Goal: Task Accomplishment & Management: Complete application form

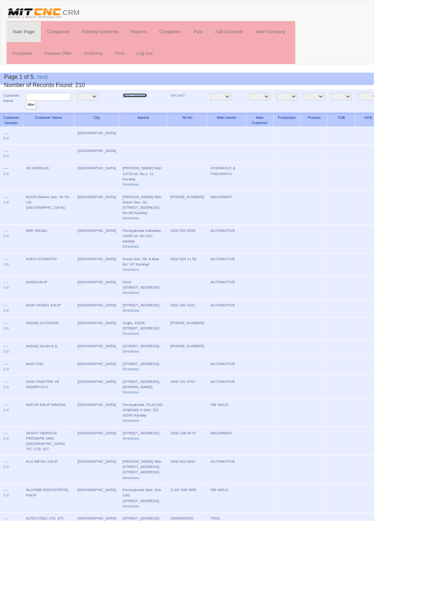
click at [143, 111] on link "New Company" at bounding box center [157, 111] width 28 height 5
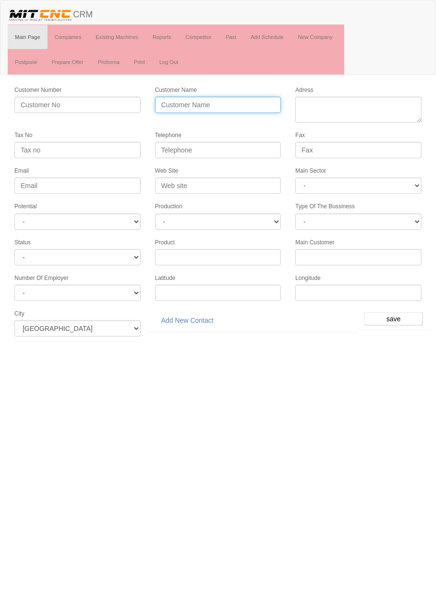
click at [211, 104] on input "Customer Name" at bounding box center [218, 105] width 126 height 16
type input "M"
type input "METFREN OTOMOTİV"
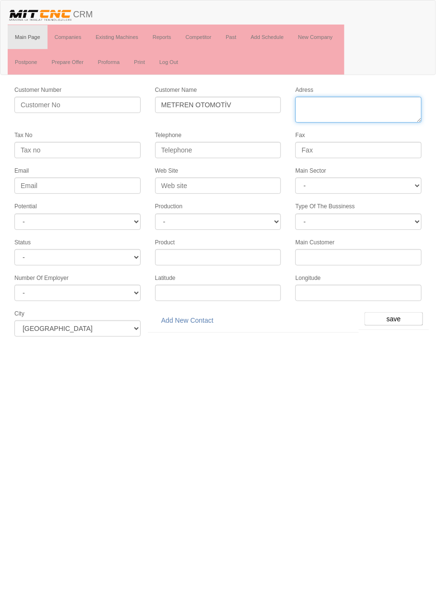
click at [375, 105] on textarea "Adress" at bounding box center [359, 110] width 126 height 26
paste textarea "Fevzi Çakmak Mah. Arlı Sanayi Sitesi 10776 Sokak B2 1g Karatay / Konya - Turkiye"
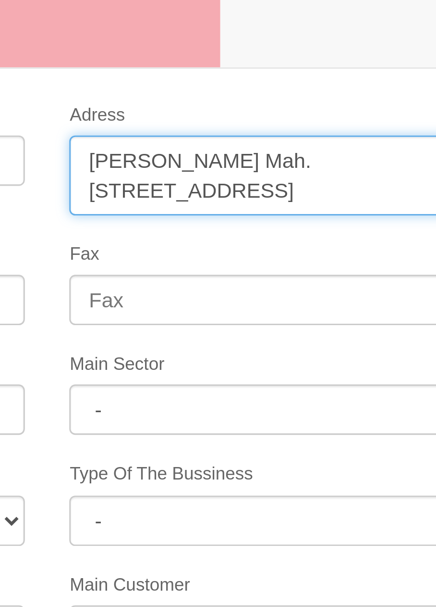
click at [363, 99] on textarea "Adress" at bounding box center [359, 110] width 126 height 26
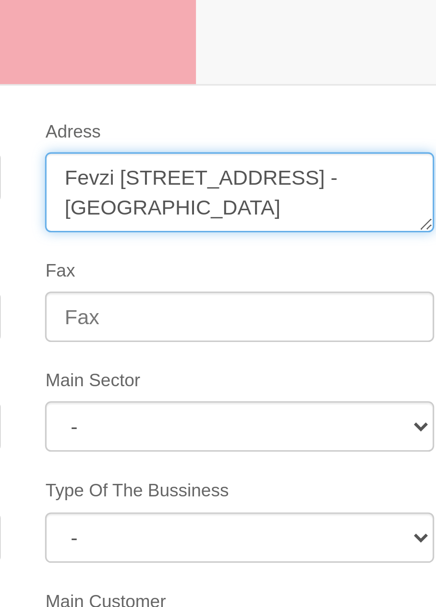
click at [382, 101] on textarea "Adress" at bounding box center [359, 110] width 126 height 26
click at [391, 101] on textarea "Adress" at bounding box center [359, 110] width 126 height 26
click at [304, 109] on textarea "Adress" at bounding box center [359, 110] width 126 height 26
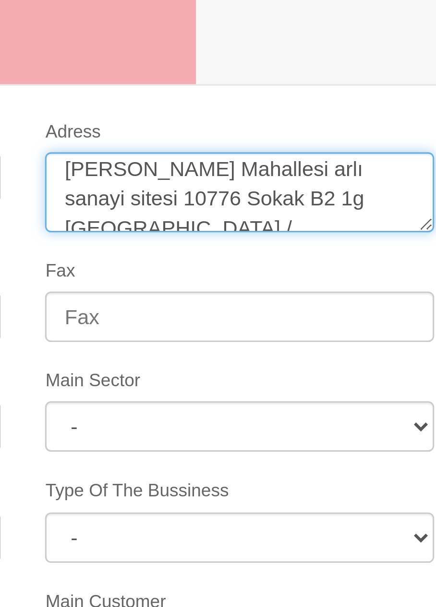
click at [344, 111] on textarea "Adress" at bounding box center [359, 110] width 126 height 26
click at [359, 111] on textarea "Adress" at bounding box center [359, 110] width 126 height 26
click at [367, 111] on textarea "Adress" at bounding box center [359, 110] width 126 height 26
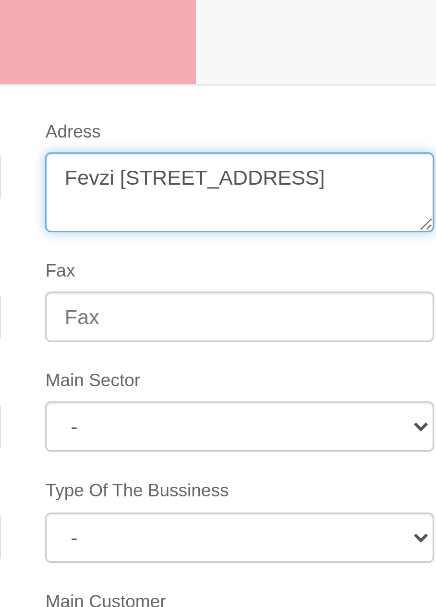
click at [373, 119] on textarea "Adress" at bounding box center [359, 110] width 126 height 26
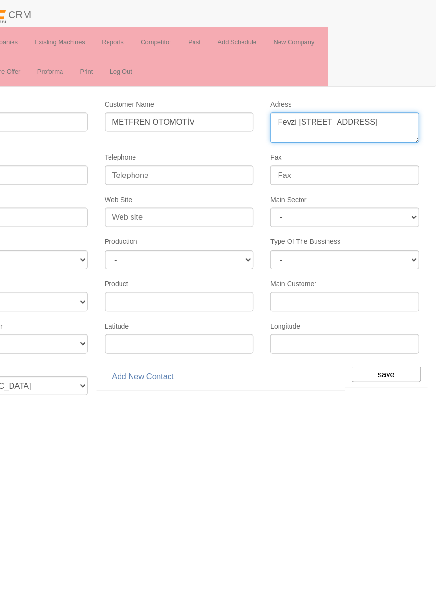
type textarea "Fevzi Çakmak Mahallesi arlı sanayi sitesi 10776 sokak no 1g Karatay"
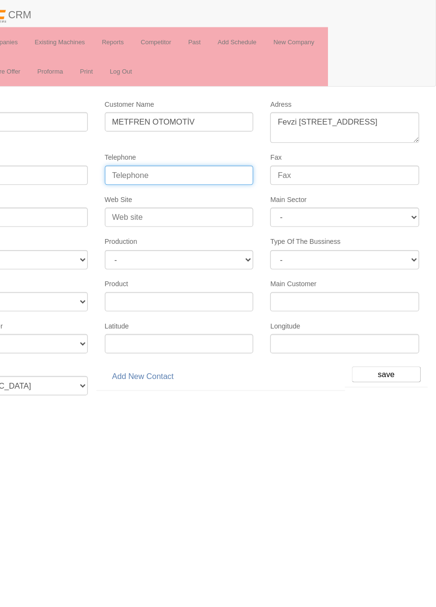
paste input "+903322492171"
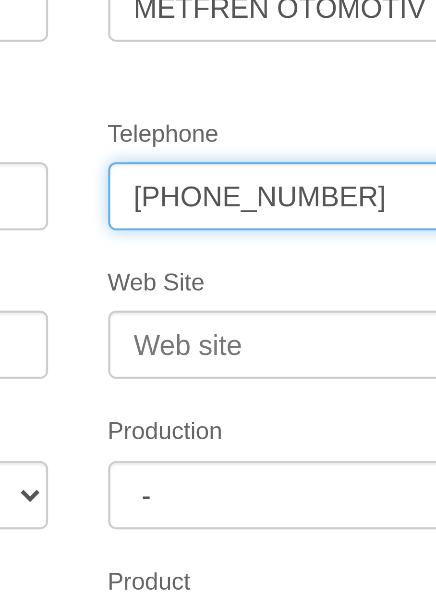
click at [197, 148] on input "+903322492171" at bounding box center [218, 150] width 126 height 16
click at [185, 149] on input "+90332249 2171" at bounding box center [218, 150] width 126 height 16
click at [168, 149] on input "+90332 249 2171" at bounding box center [218, 150] width 126 height 16
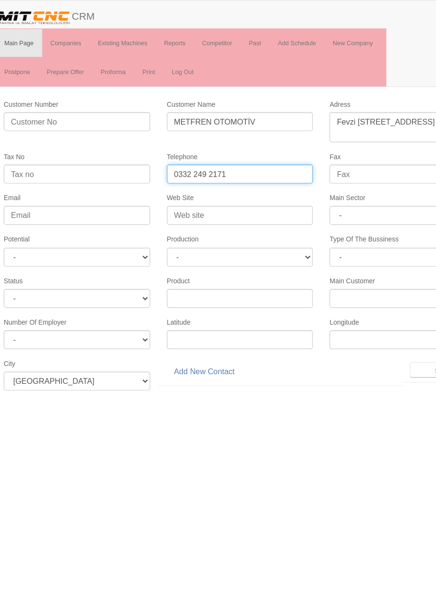
type input "0332 249 2171"
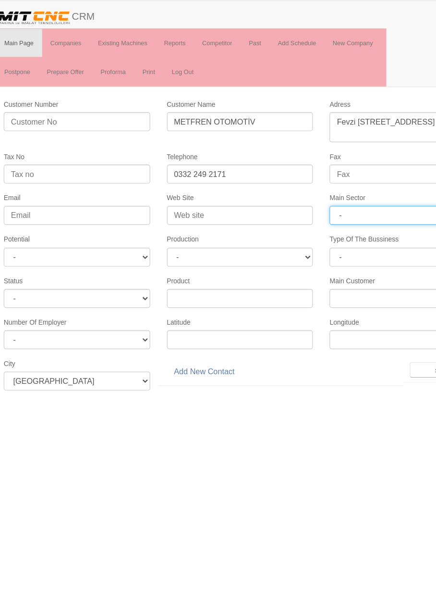
click at [357, 182] on select "- DIE MOLD MACHINERY DEFENCE ELECTRICAL COMPONENTS MEDICAL TOOL MANUFACTURING J…" at bounding box center [359, 185] width 126 height 16
select select "370"
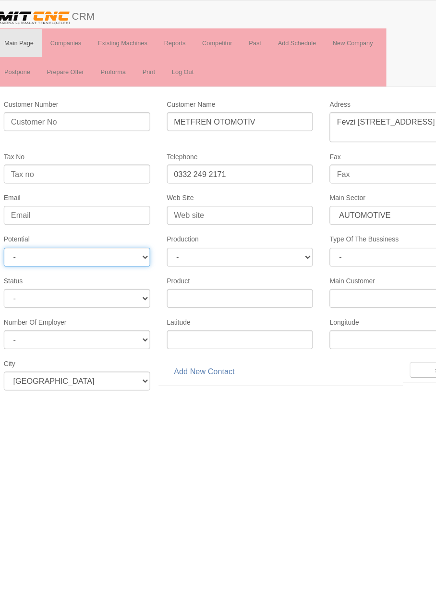
click at [37, 222] on select "- A1 A2 A3 B1 B2 B3 C1 C2 C3" at bounding box center [77, 221] width 126 height 16
select select "6"
click at [381, 313] on input "save" at bounding box center [394, 318] width 59 height 13
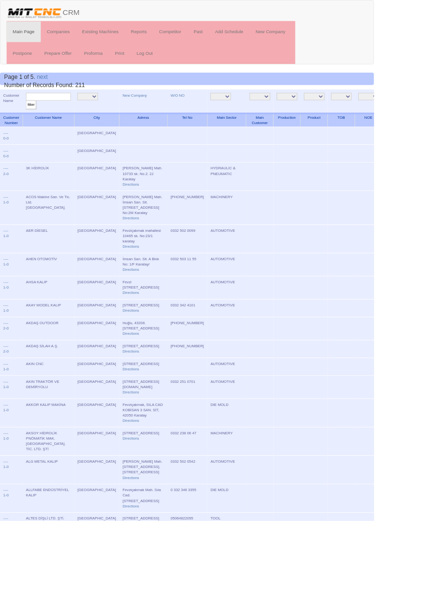
click at [73, 112] on input "text" at bounding box center [56, 112] width 52 height 9
type input "Metfren"
click at [30, 117] on input "filter" at bounding box center [36, 122] width 12 height 10
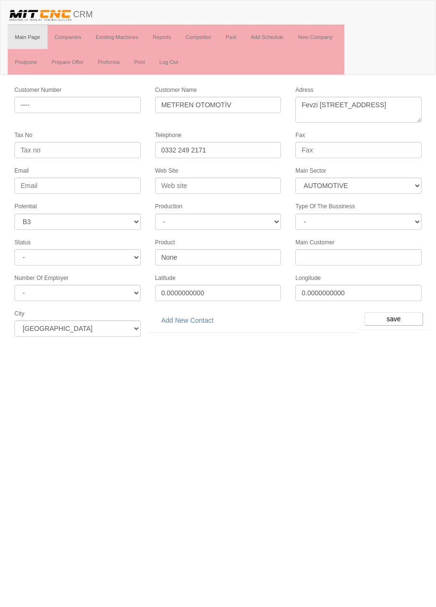
select select "370"
select select "6"
click at [188, 312] on link "Add New Contact" at bounding box center [187, 320] width 65 height 16
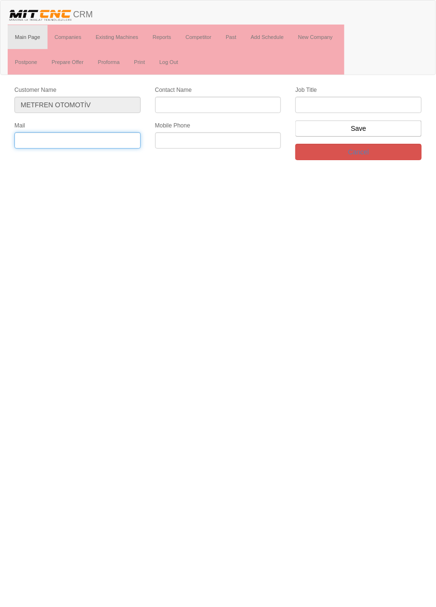
paste input "bilgi@metfren.com"
type input "bilgi@metfren.com"
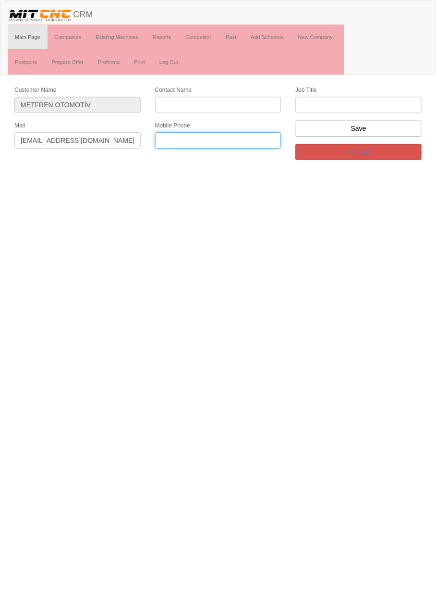
paste input "+905366088187"
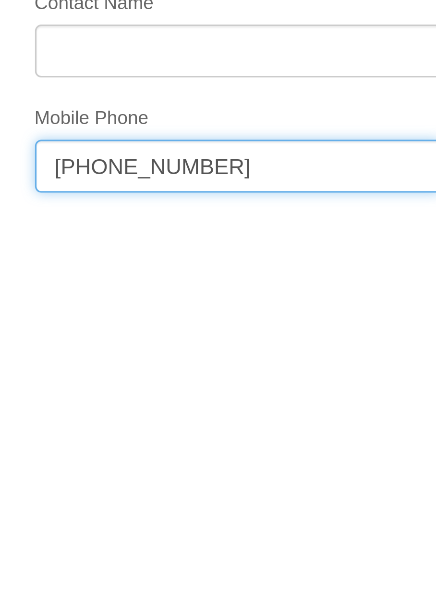
click at [195, 140] on input "+905366088187" at bounding box center [218, 140] width 126 height 16
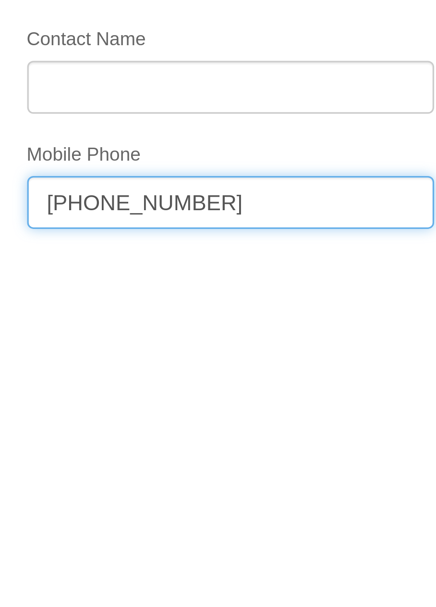
click at [185, 140] on input "+90536608 8187" at bounding box center [218, 140] width 126 height 16
click at [167, 138] on input "+90536 608 8187" at bounding box center [218, 140] width 126 height 16
type input "0536 608 8187"
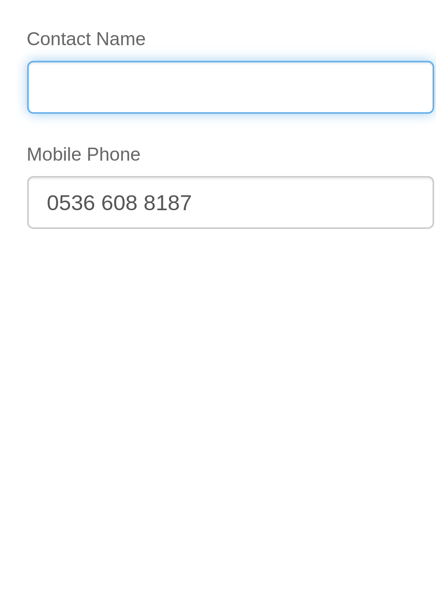
click at [254, 104] on input "Contact Name" at bounding box center [218, 105] width 126 height 16
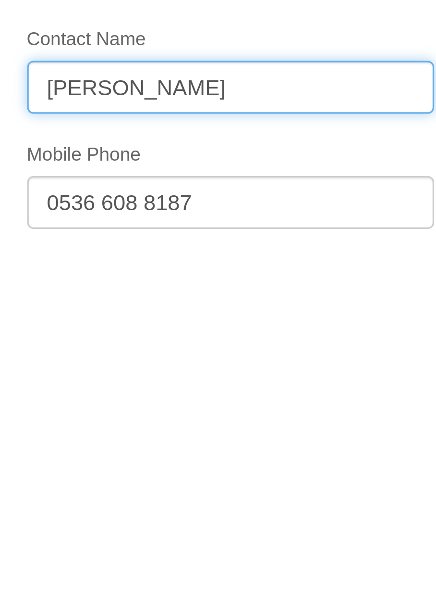
type input "Mehmet Abacı"
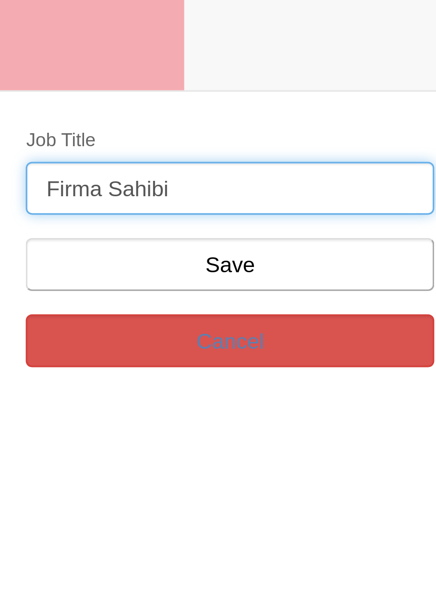
type input "Firma Sahibi"
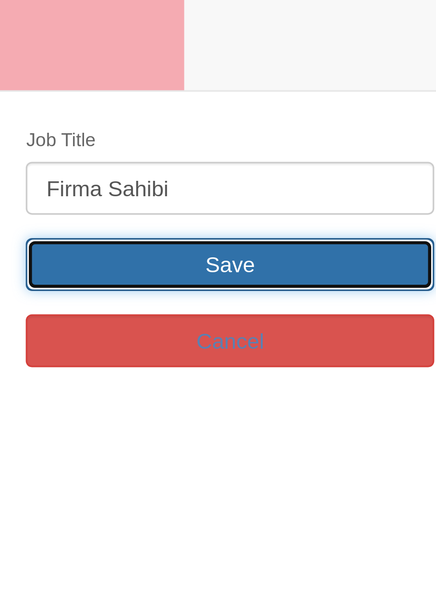
click at [405, 124] on input "Save" at bounding box center [359, 128] width 126 height 16
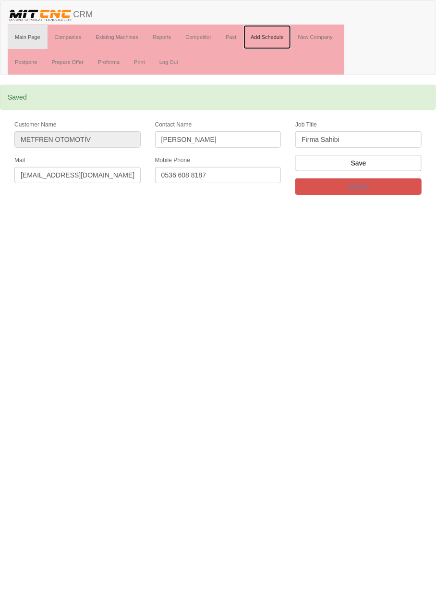
click at [272, 38] on link "Add Schedule" at bounding box center [268, 37] width 48 height 24
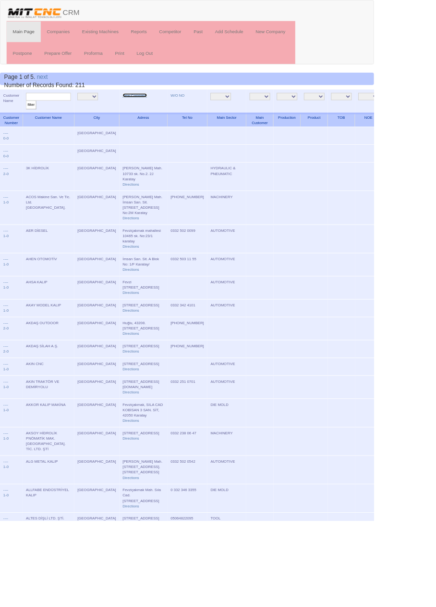
click at [143, 111] on link "New Company" at bounding box center [157, 111] width 28 height 5
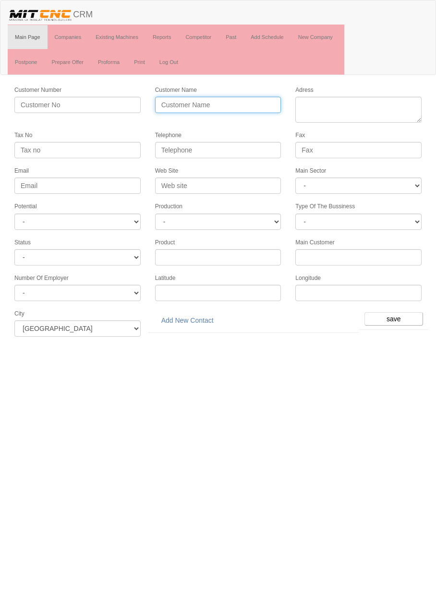
click at [212, 102] on input "Customer Name" at bounding box center [218, 105] width 126 height 16
type input "TOSUN OTOMOTİV"
click at [374, 107] on textarea "Adress" at bounding box center [359, 110] width 126 height 26
paste textarea "Horozluhan Mah. Ceylandere Sk. No:22"
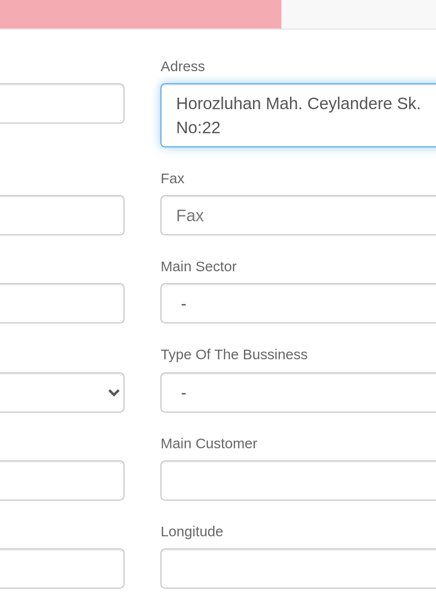
click at [360, 104] on textarea "Adress" at bounding box center [359, 110] width 126 height 26
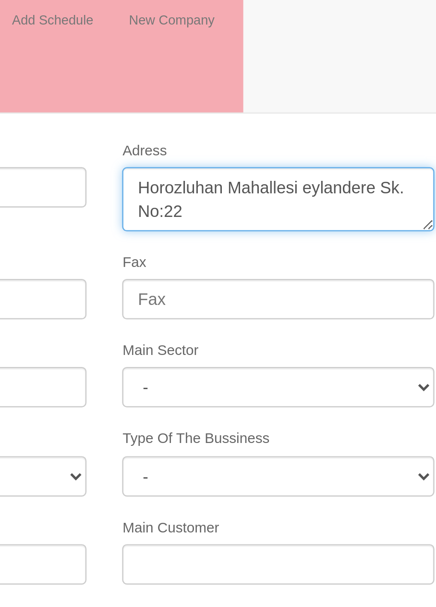
click at [414, 103] on textarea "Adress" at bounding box center [359, 110] width 126 height 26
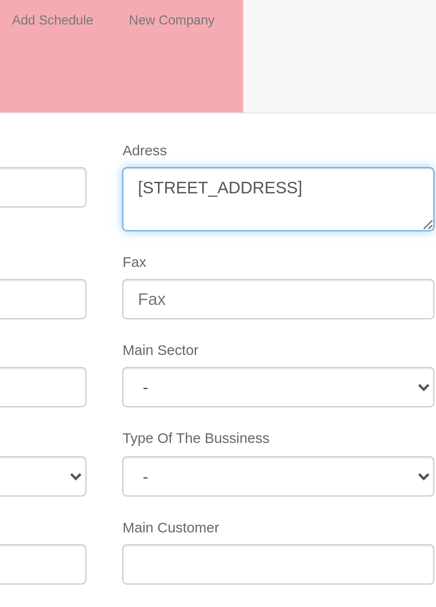
click at [363, 115] on textarea "Adress" at bounding box center [359, 110] width 126 height 26
click at [372, 115] on textarea "Adress" at bounding box center [359, 110] width 126 height 26
click at [372, 113] on textarea "Adress" at bounding box center [359, 110] width 126 height 26
click at [373, 112] on textarea "Adress" at bounding box center [359, 110] width 126 height 26
paste textarea "Fevziçakmak Mah., 10776. Sok., No:1, Karatay, Konya"
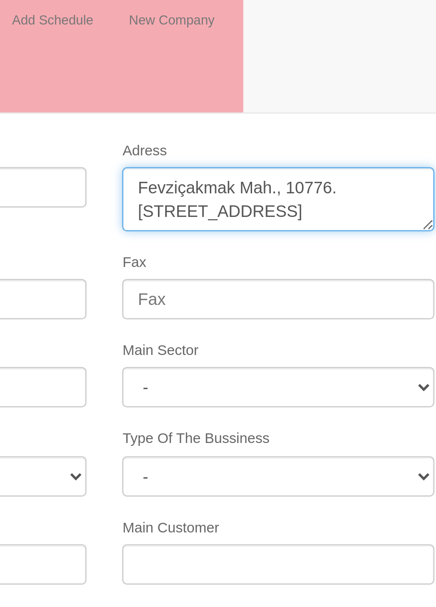
click at [361, 103] on textarea "Adress" at bounding box center [359, 110] width 126 height 26
click at [410, 105] on textarea "Adress" at bounding box center [359, 110] width 126 height 26
click at [320, 114] on textarea "Adress" at bounding box center [359, 110] width 126 height 26
click at [370, 118] on textarea "Adress" at bounding box center [359, 110] width 126 height 26
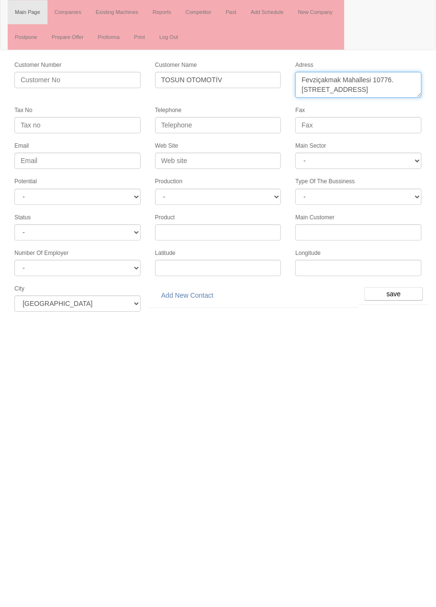
type textarea "Fevziçakmak Mahallesi 10776. [STREET_ADDRESS]"
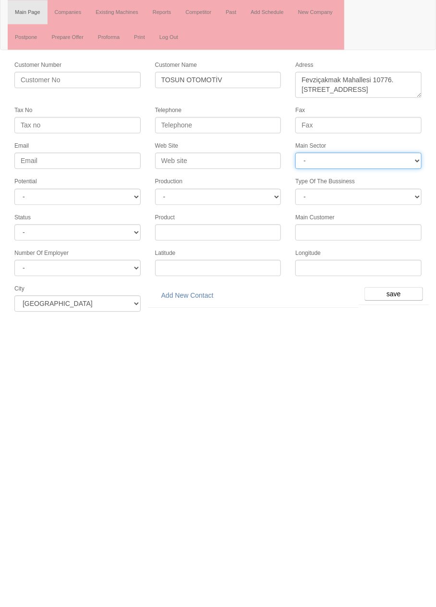
click at [380, 183] on select "- DIE MOLD MACHINERY DEFENCE ELECTRICAL COMPONENTS MEDICAL TOOL MANUFACTURING J…" at bounding box center [359, 185] width 126 height 16
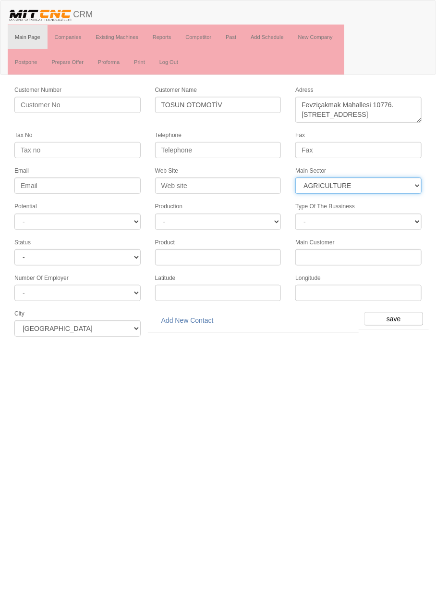
click at [382, 183] on select "- DIE MOLD MACHINERY DEFENCE ELECTRICAL COMPONENTS MEDICAL TOOL MANUFACTURING J…" at bounding box center [359, 185] width 126 height 16
select select "370"
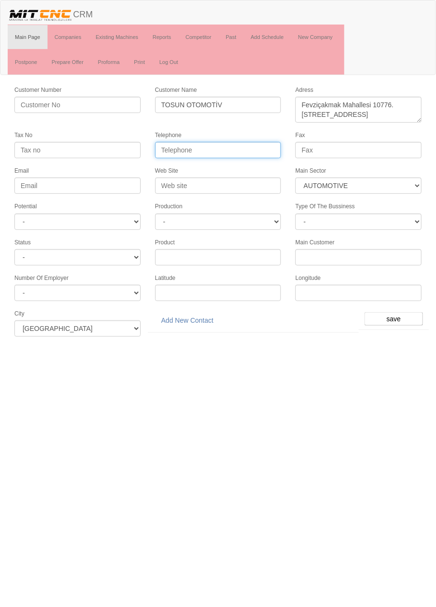
paste input "+905366871791"
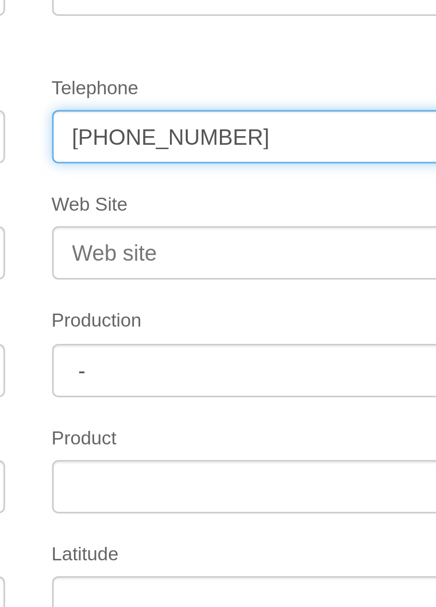
click at [197, 148] on input "+905366871791" at bounding box center [218, 150] width 126 height 16
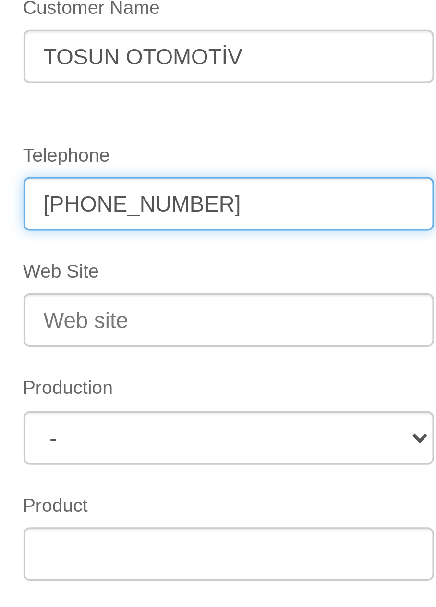
click at [186, 149] on input "+90536687 1791" at bounding box center [218, 150] width 126 height 16
click at [169, 149] on input "+90536 687 1791" at bounding box center [218, 150] width 126 height 16
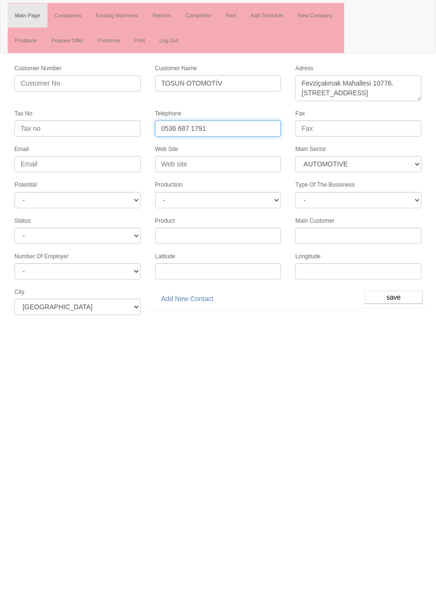
type input "0536 687 1791"
click at [112, 213] on select "- A1 A2 A3 B1 B2 B3 C1 C2 C3" at bounding box center [77, 221] width 126 height 16
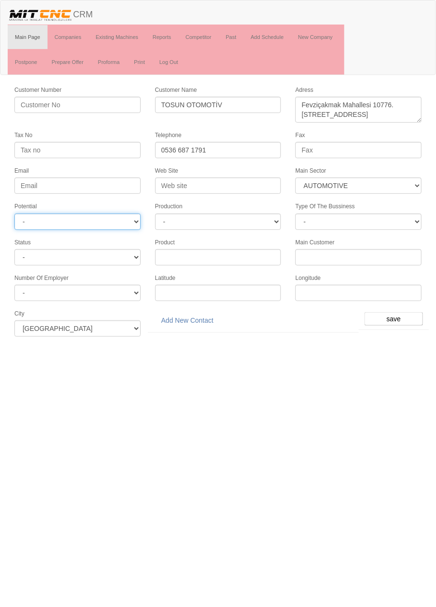
select select "6"
click at [398, 312] on input "save" at bounding box center [394, 318] width 59 height 13
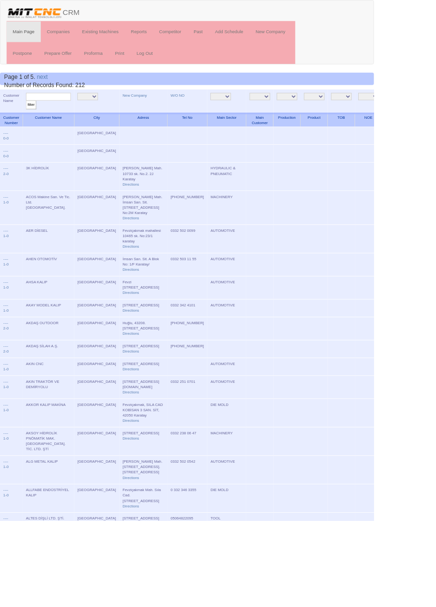
click at [52, 114] on input "text" at bounding box center [56, 112] width 52 height 9
type input "Tosun"
click at [30, 117] on input "filter" at bounding box center [36, 122] width 12 height 10
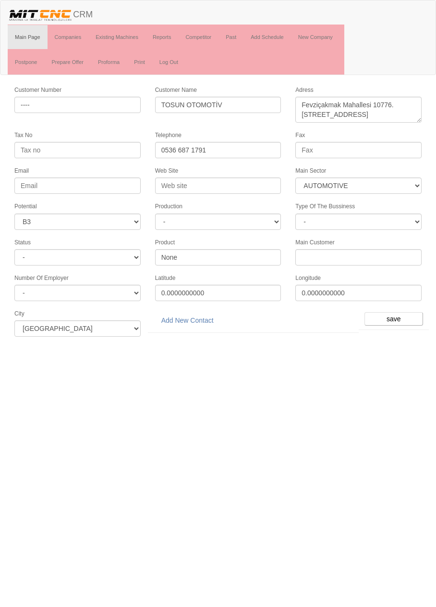
select select "370"
select select "6"
click at [196, 314] on link "Add New Contact" at bounding box center [187, 320] width 65 height 16
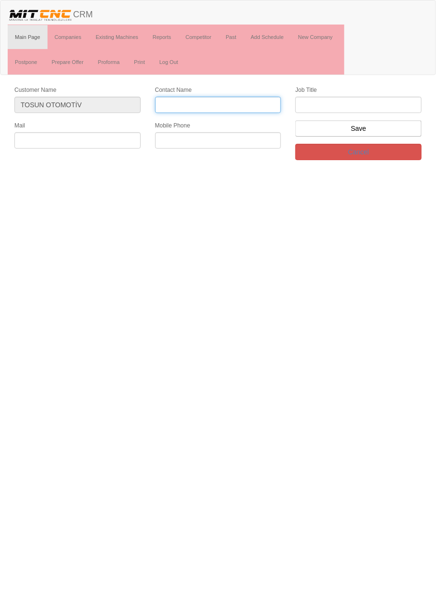
click at [232, 104] on input "Contact Name" at bounding box center [218, 105] width 126 height 16
paste input "Rızvan Tosun"
type input "Rızvan Tosun"
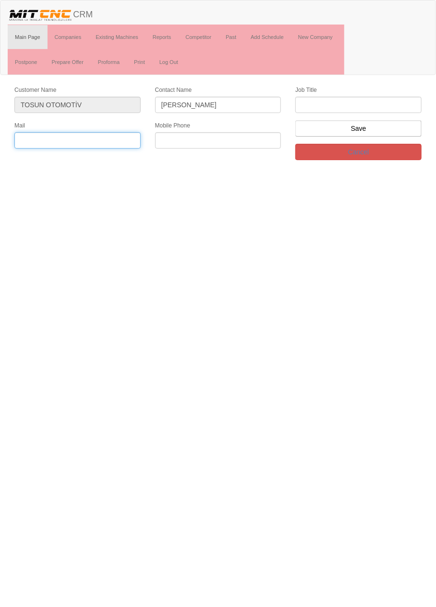
paste input "rizvatosun42@gmail.com"
type input "rizvatosun42@gmail.com"
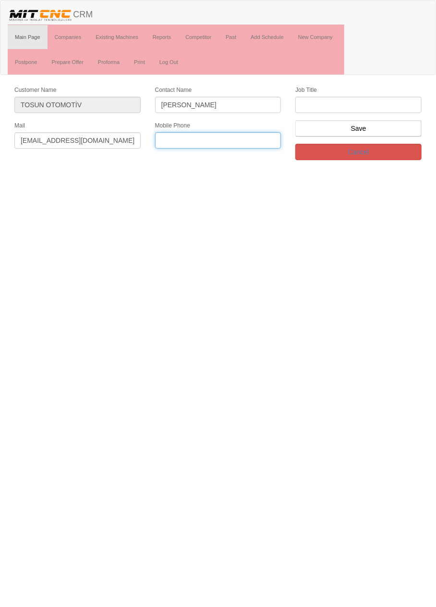
paste input "+905366871791"
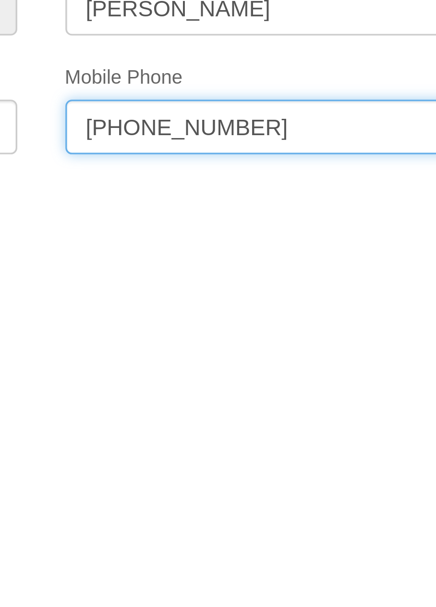
click at [198, 139] on input "+905366871791" at bounding box center [218, 140] width 126 height 16
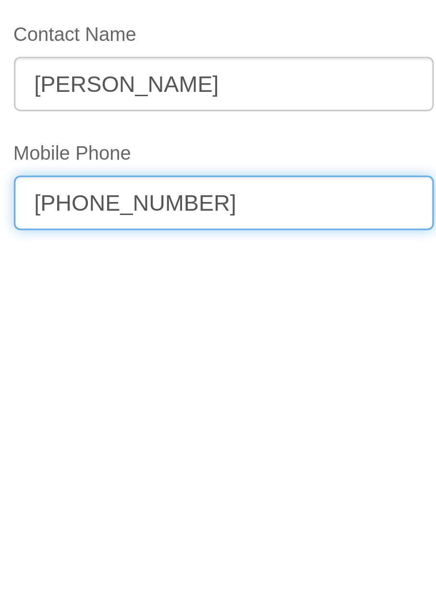
click at [196, 139] on input "+905366871791" at bounding box center [218, 140] width 126 height 16
click at [183, 140] on input "+90536687 1791" at bounding box center [218, 140] width 126 height 16
click at [167, 140] on input "+90536 687 1791" at bounding box center [218, 140] width 126 height 16
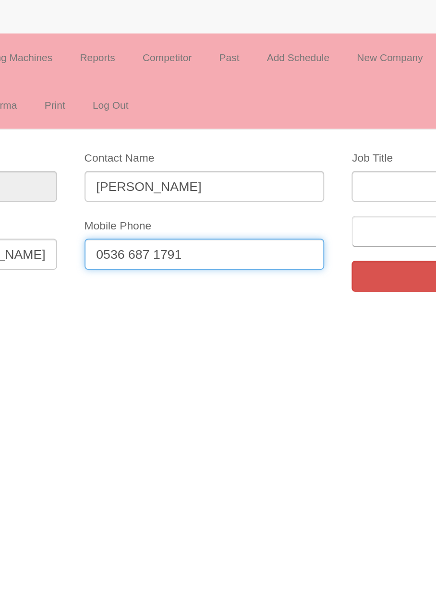
type input "0536 687 1791"
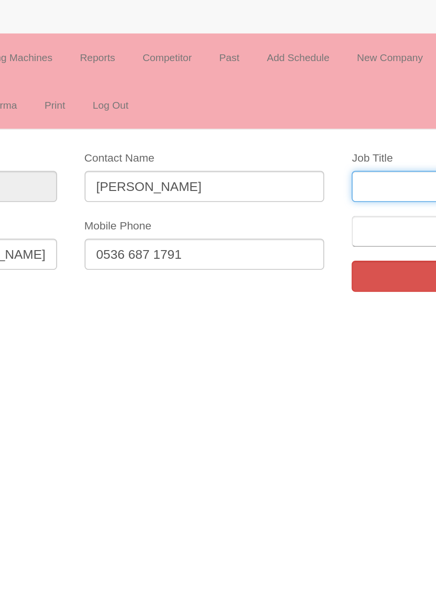
click at [322, 106] on input "text" at bounding box center [359, 105] width 126 height 16
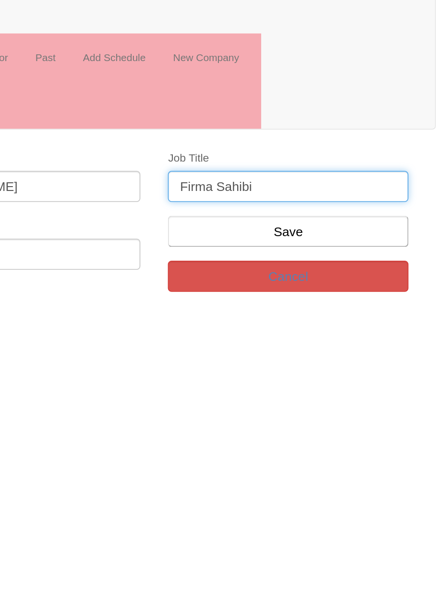
type input "Firma Sahibi"
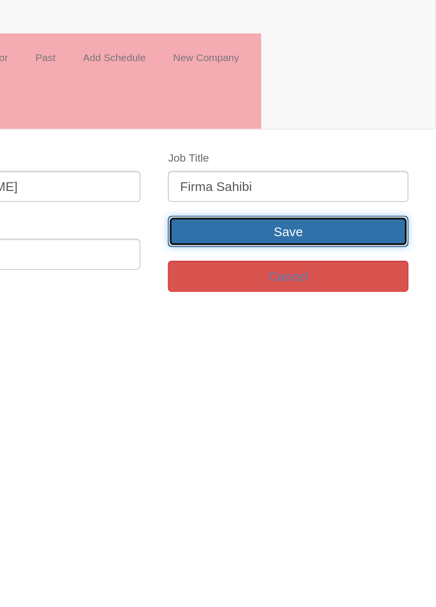
click at [401, 125] on input "Save" at bounding box center [359, 128] width 126 height 16
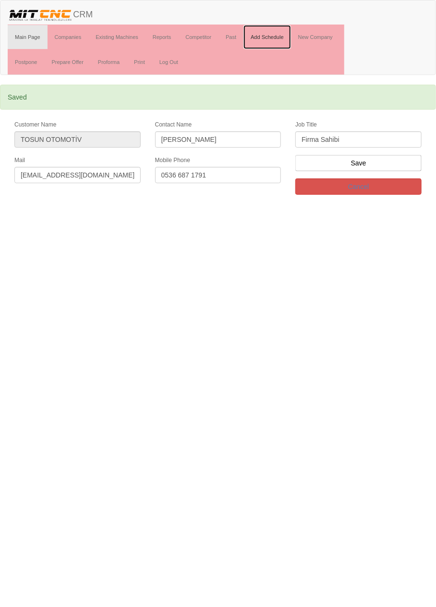
click at [275, 37] on link "Add Schedule" at bounding box center [268, 37] width 48 height 24
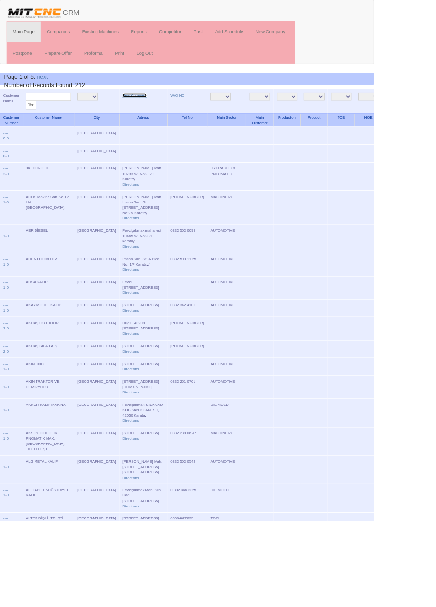
click at [143, 110] on link "New Company" at bounding box center [157, 111] width 28 height 5
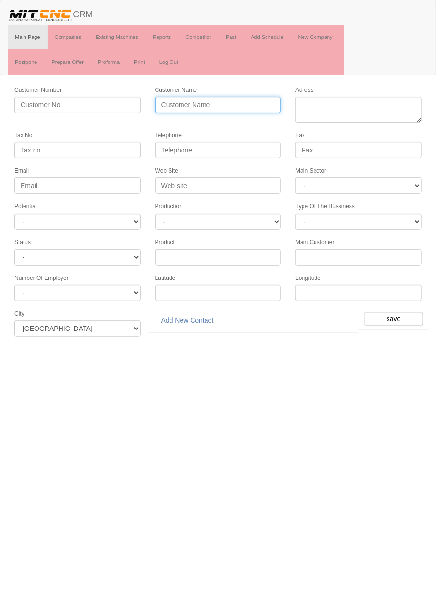
click at [207, 105] on input "Customer Name" at bounding box center [218, 105] width 126 height 16
type input "FDY OTOMOTİV"
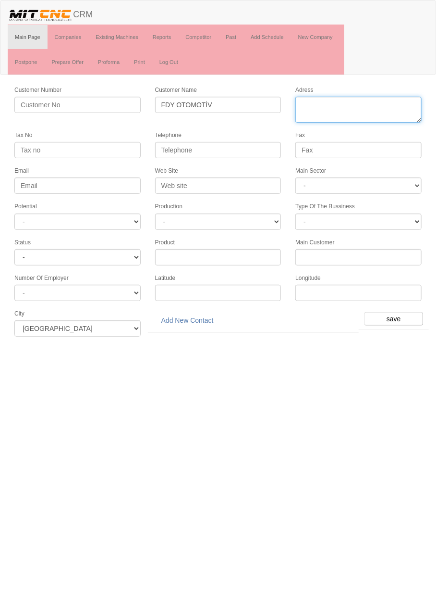
click at [359, 107] on textarea "Adress" at bounding box center [359, 110] width 126 height 26
paste textarea "[PERSON_NAME] Mh. [PERSON_NAME] Cd. No:3Y 42050 Karatay"
click at [361, 97] on textarea "Adress" at bounding box center [359, 110] width 126 height 26
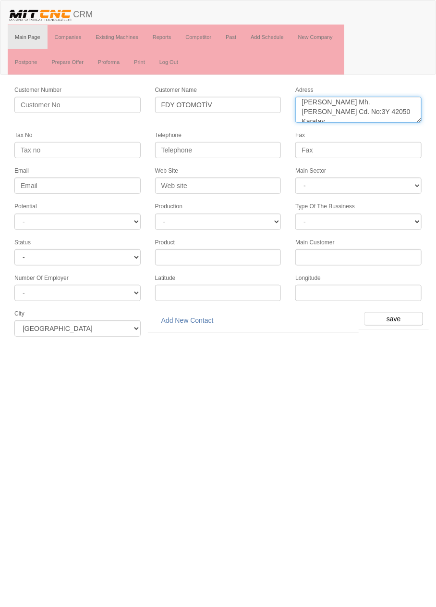
click at [363, 101] on textarea "Adress" at bounding box center [359, 110] width 126 height 26
click at [308, 112] on textarea "Adress" at bounding box center [359, 110] width 126 height 26
click at [329, 110] on textarea "Adress" at bounding box center [359, 110] width 126 height 26
click at [329, 112] on textarea "Adress" at bounding box center [359, 110] width 126 height 26
click at [402, 113] on textarea "Adress" at bounding box center [359, 110] width 126 height 26
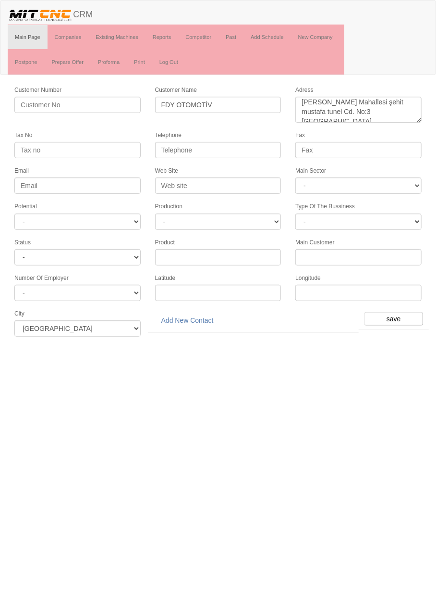
click at [302, 123] on form "Customer Number Customer Name FDY OTOMOTİV Adress Tax No Telephone Fax Email We…" at bounding box center [218, 214] width 436 height 259
click at [305, 118] on textarea "Adress" at bounding box center [359, 110] width 126 height 26
type textarea "Fevzi Cakmak Mahallesi şehit mustafa tunel Cd. No:3 karatay"
click at [383, 186] on select "- DIE MOLD MACHINERY DEFENCE ELECTRICAL COMPONENTS MEDICAL TOOL MANUFACTURING J…" at bounding box center [359, 185] width 126 height 16
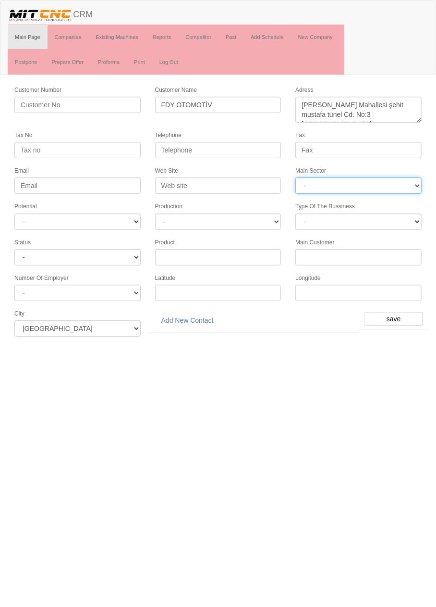
select select "370"
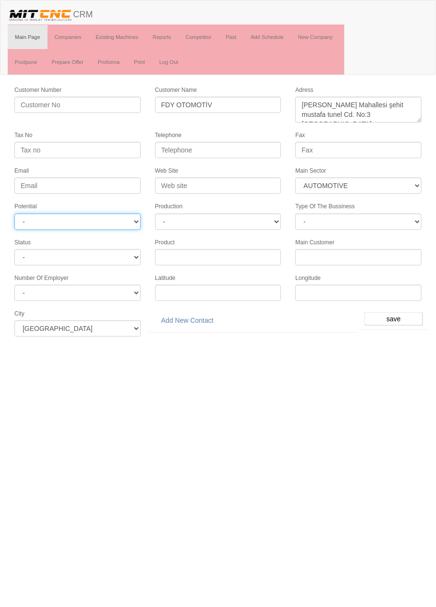
click at [124, 218] on select "- A1 A2 A3 B1 B2 B3 C1 C2 C3" at bounding box center [77, 221] width 126 height 16
select select "6"
paste input "+903323454571"
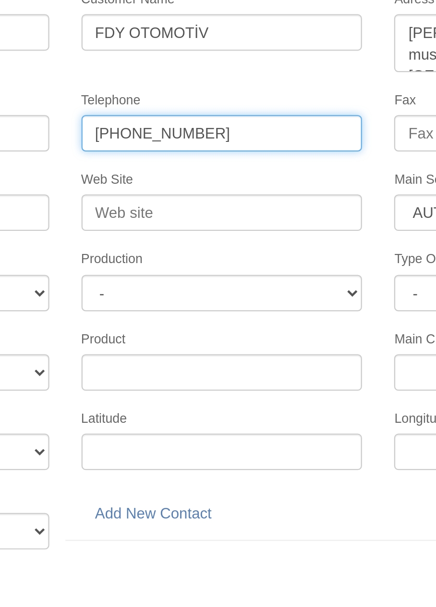
click at [196, 146] on input "+903323454571" at bounding box center [218, 150] width 126 height 16
click at [185, 149] on input "+90332345 4571" at bounding box center [218, 150] width 126 height 16
click at [171, 146] on input "+90332 345 4571" at bounding box center [218, 150] width 126 height 16
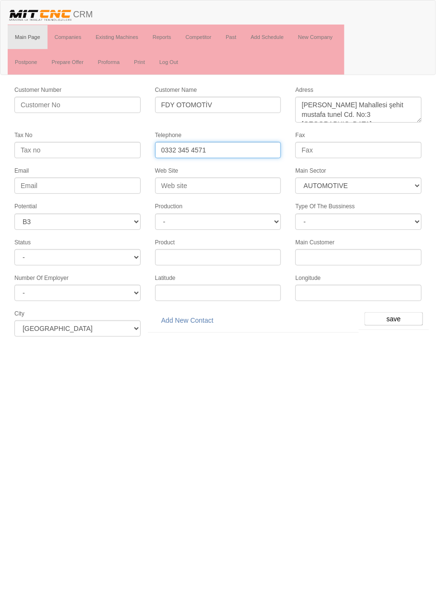
type input "0332 345 4571"
click at [397, 313] on input "save" at bounding box center [394, 318] width 59 height 13
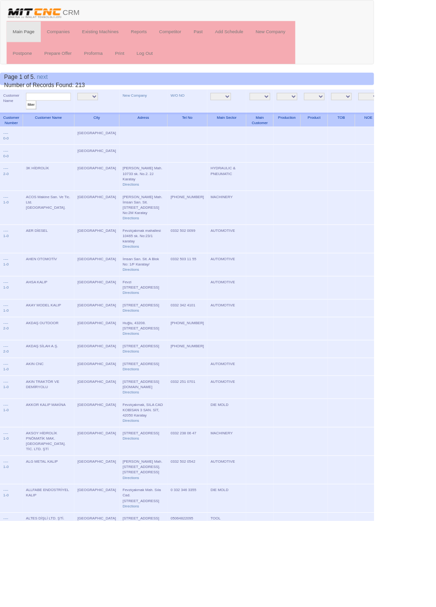
click at [70, 112] on input "text" at bounding box center [56, 112] width 52 height 9
type input "Fdy"
click at [30, 117] on input "filter" at bounding box center [36, 122] width 12 height 10
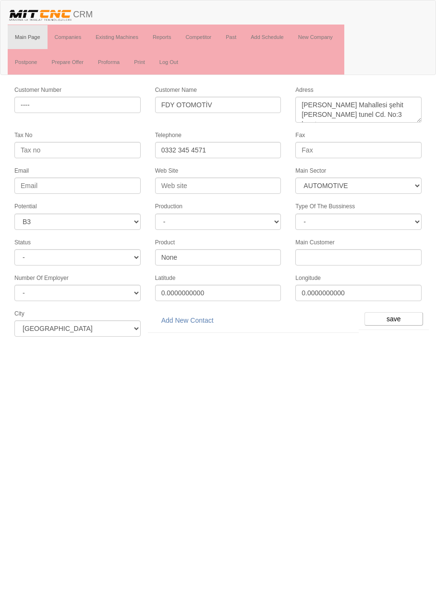
select select "370"
select select "6"
click at [195, 315] on link "Add New Contact" at bounding box center [187, 320] width 65 height 16
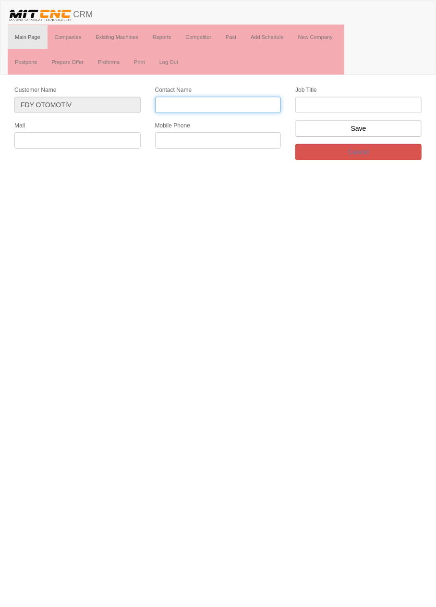
click at [225, 102] on input "Contact Name" at bounding box center [218, 105] width 126 height 16
type input "[PERSON_NAME]"
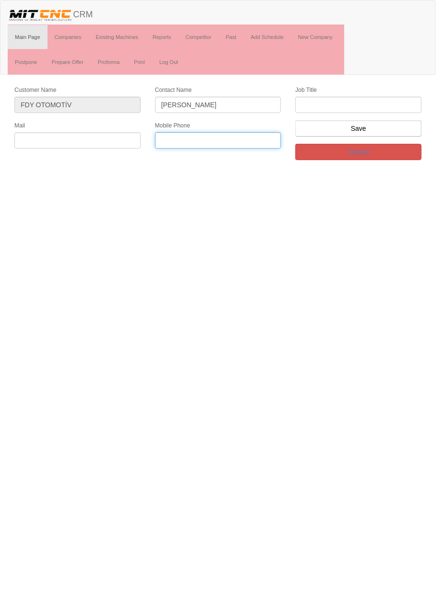
paste input "[PHONE_NUMBER]"
click at [196, 140] on input "[PHONE_NUMBER]" at bounding box center [218, 140] width 126 height 16
click at [183, 142] on input "[PHONE_NUMBER]" at bounding box center [218, 140] width 126 height 16
click at [172, 140] on input "[PHONE_NUMBER]" at bounding box center [218, 140] width 126 height 16
type input "0332 345 4571"
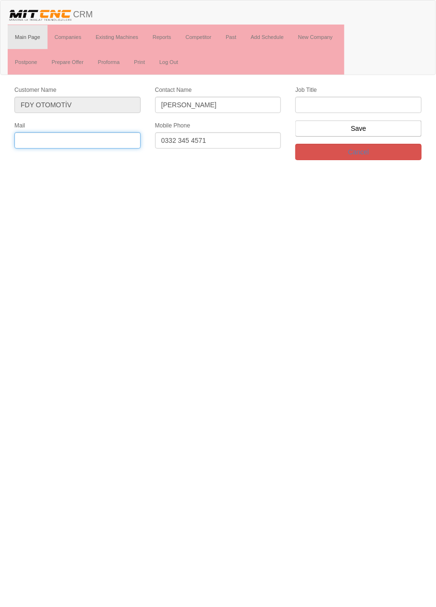
click at [27, 136] on input "text" at bounding box center [77, 140] width 126 height 16
paste input "[EMAIL_ADDRESS][DOMAIN_NAME]"
type input "[EMAIL_ADDRESS][DOMAIN_NAME]"
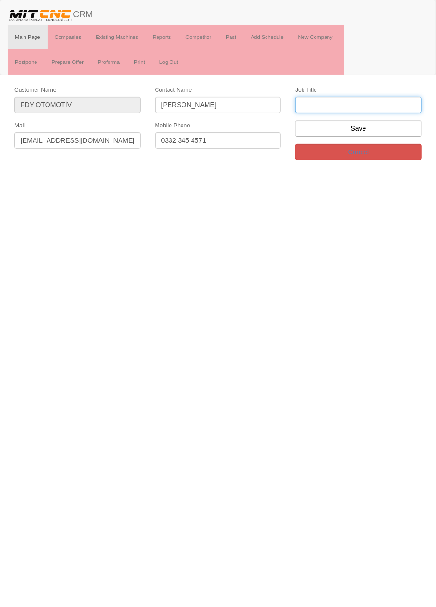
click at [357, 107] on input "text" at bounding box center [359, 105] width 126 height 16
type input "firma sahibi"
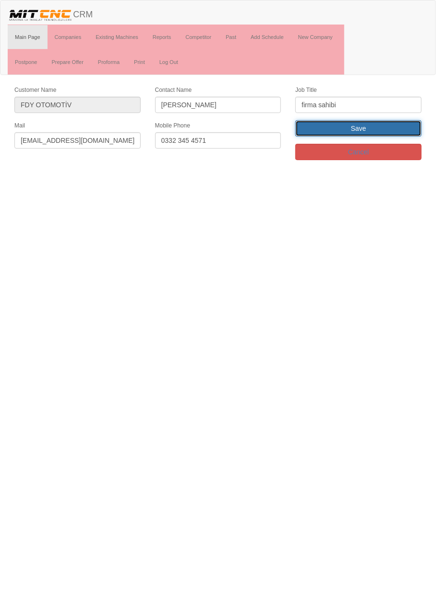
click at [395, 133] on input "Save" at bounding box center [359, 128] width 126 height 16
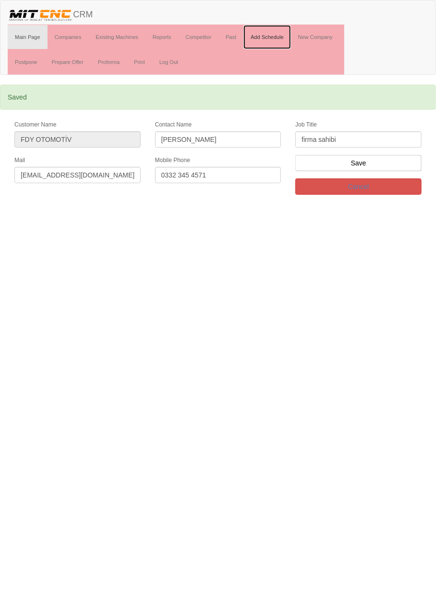
click at [275, 36] on link "Add Schedule" at bounding box center [268, 37] width 48 height 24
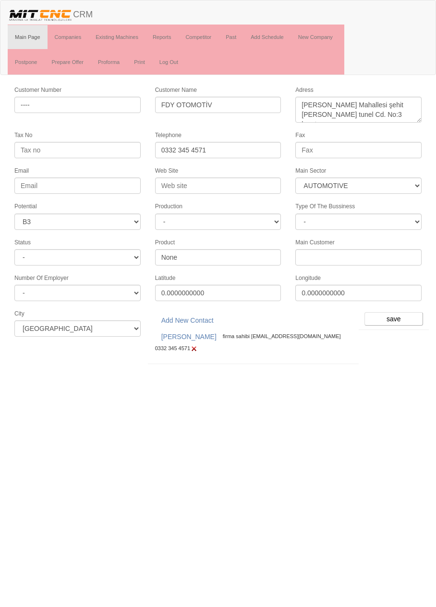
select select "370"
select select "6"
click at [411, 315] on input "save" at bounding box center [394, 318] width 59 height 13
select select "370"
select select "6"
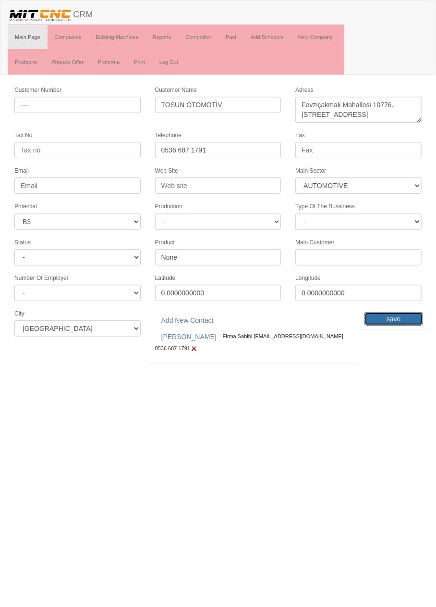
click at [390, 312] on input "save" at bounding box center [394, 318] width 59 height 13
select select "370"
select select "6"
click at [389, 312] on input "save" at bounding box center [394, 318] width 59 height 13
select select "370"
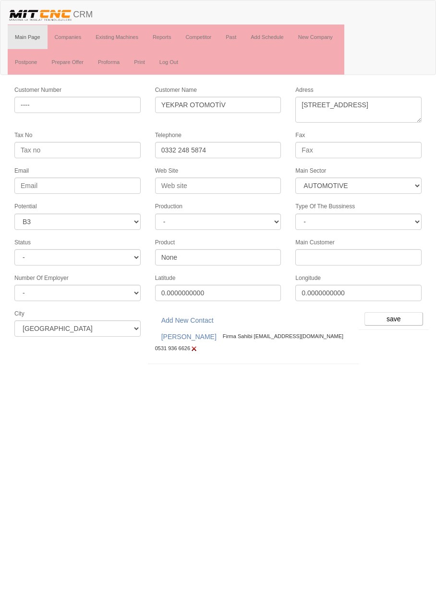
select select "6"
click at [390, 312] on input "save" at bounding box center [394, 318] width 59 height 13
select select "370"
select select "6"
click at [390, 312] on input "save" at bounding box center [394, 318] width 59 height 13
